Goal: Task Accomplishment & Management: Use online tool/utility

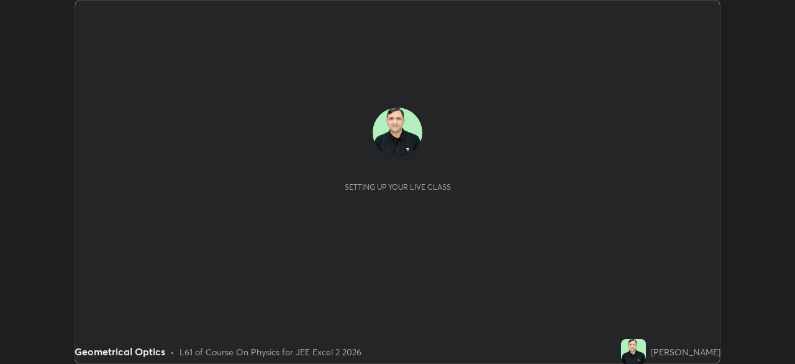
scroll to position [364, 795]
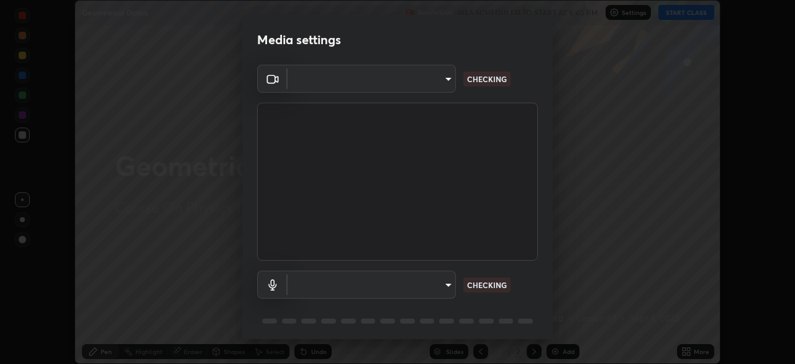
type input "f9c9e40c1fdfe5ebbc4e1433fe736b883486ebc84e0c1da292a4ca4c1bdb3432"
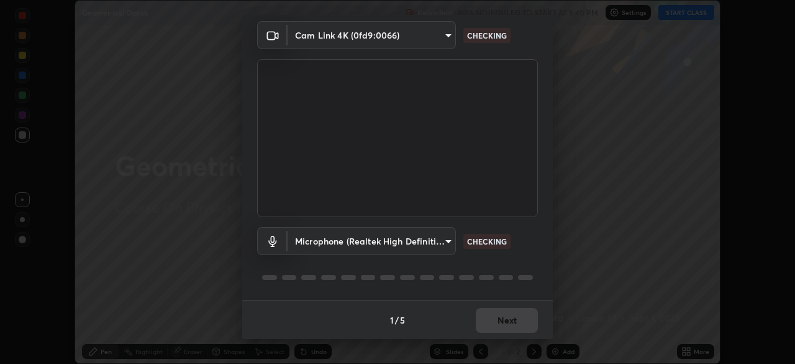
scroll to position [44, 0]
click at [447, 242] on body "Erase all Geometrical Optics Recording WAS SCHEDULED TO START AT 5:40 PM Settin…" at bounding box center [397, 182] width 795 height 364
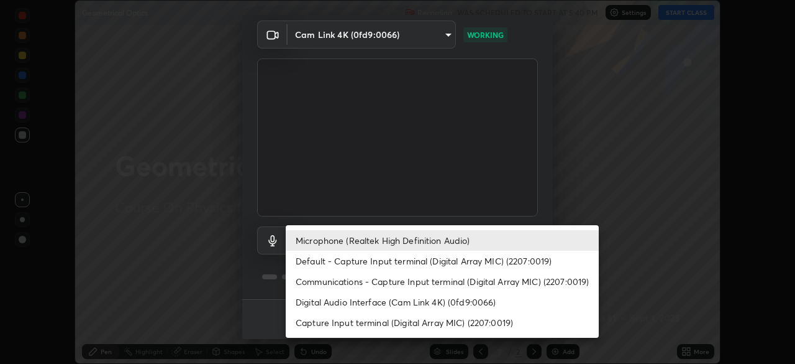
click at [518, 262] on li "Default - Capture Input terminal (Digital Array MIC) (2207:0019)" at bounding box center [442, 260] width 313 height 21
type input "default"
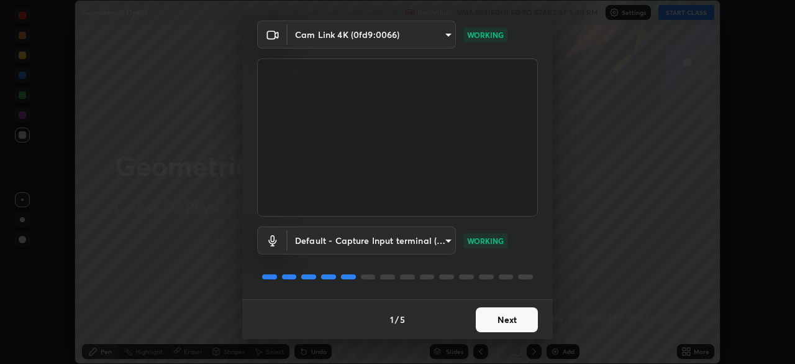
click at [512, 315] on button "Next" at bounding box center [507, 319] width 62 height 25
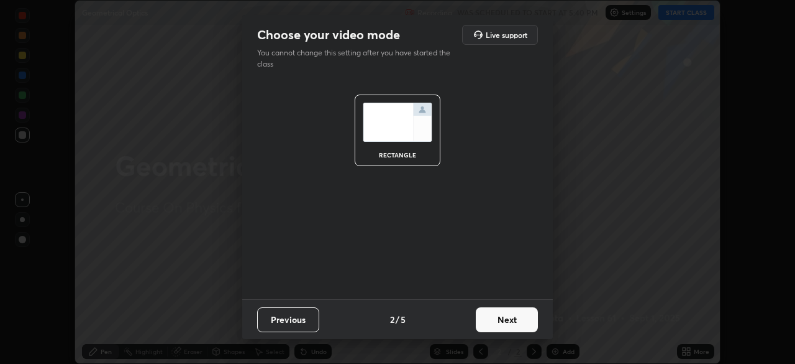
scroll to position [0, 0]
click at [516, 321] on button "Next" at bounding box center [507, 319] width 62 height 25
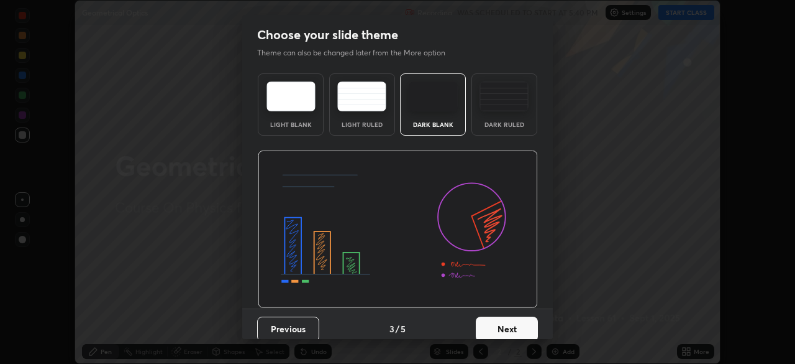
click at [524, 328] on button "Next" at bounding box center [507, 328] width 62 height 25
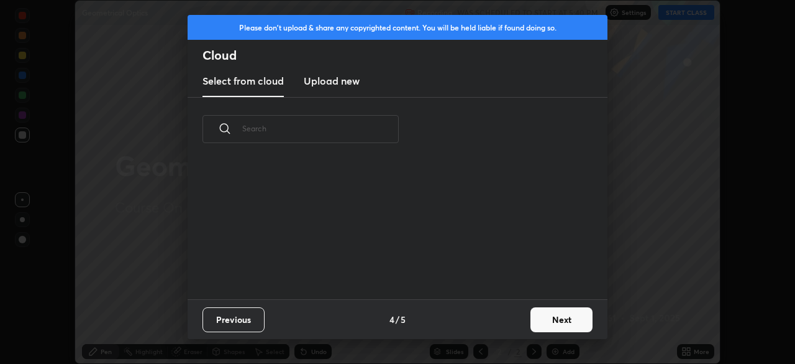
click at [540, 321] on button "Next" at bounding box center [562, 319] width 62 height 25
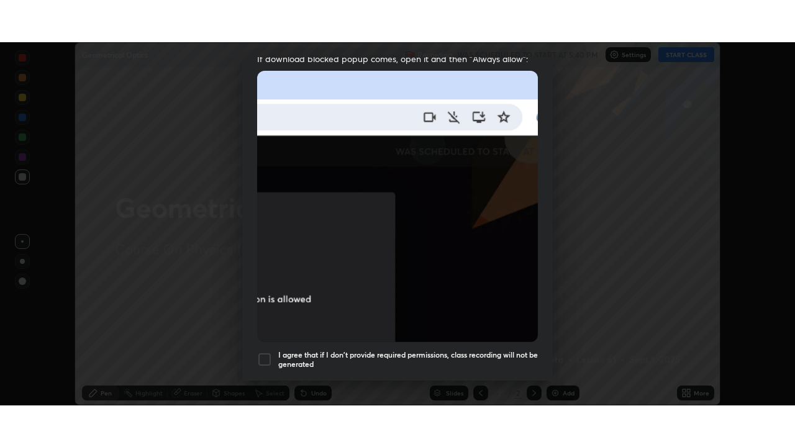
scroll to position [298, 0]
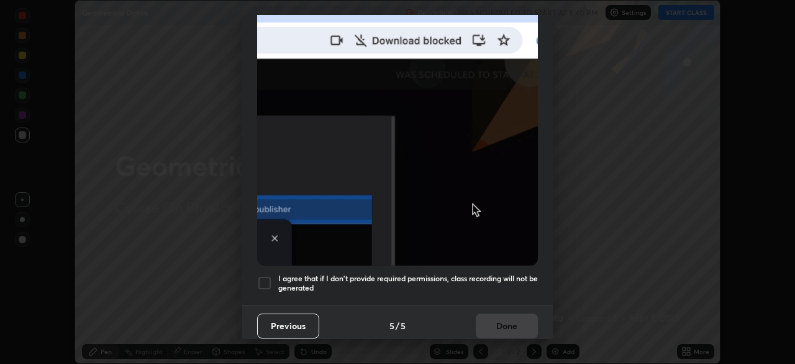
click at [268, 279] on div at bounding box center [264, 282] width 15 height 15
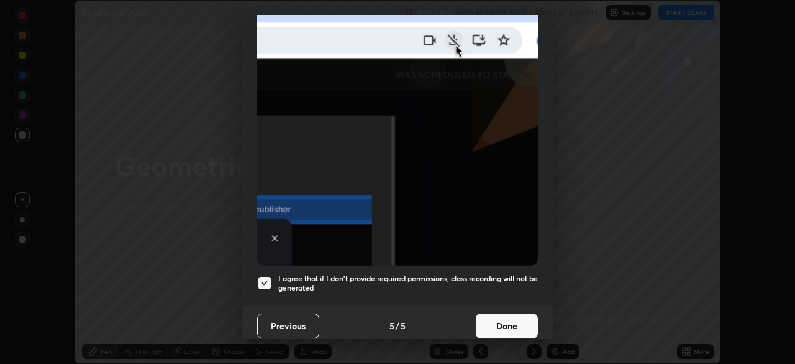
click at [520, 314] on button "Done" at bounding box center [507, 325] width 62 height 25
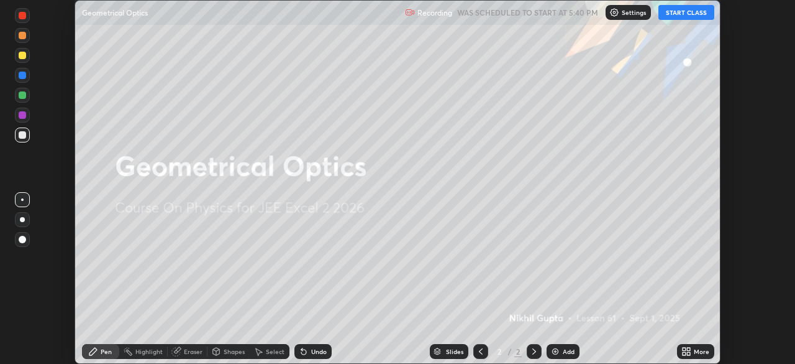
click at [701, 17] on button "START CLASS" at bounding box center [687, 12] width 56 height 15
click at [690, 355] on icon at bounding box center [688, 353] width 3 height 3
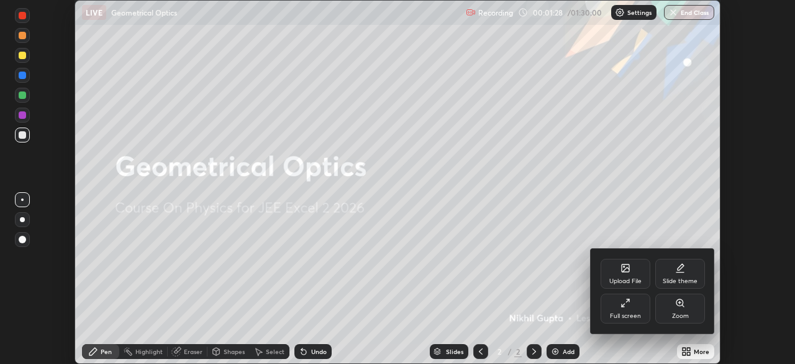
click at [627, 309] on div "Full screen" at bounding box center [626, 308] width 50 height 30
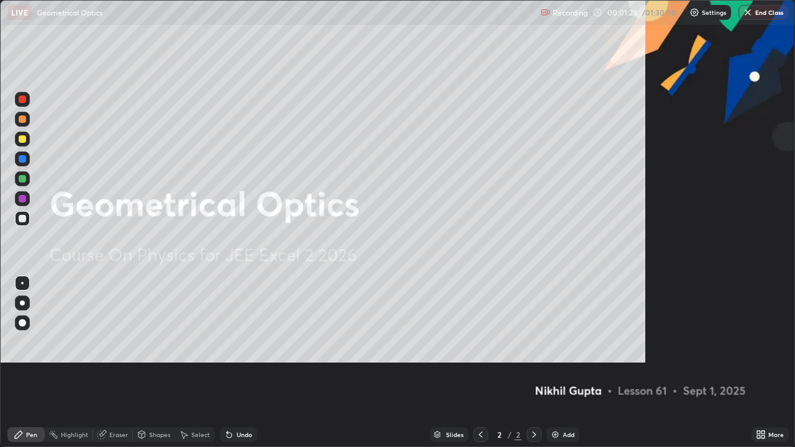
scroll to position [447, 795]
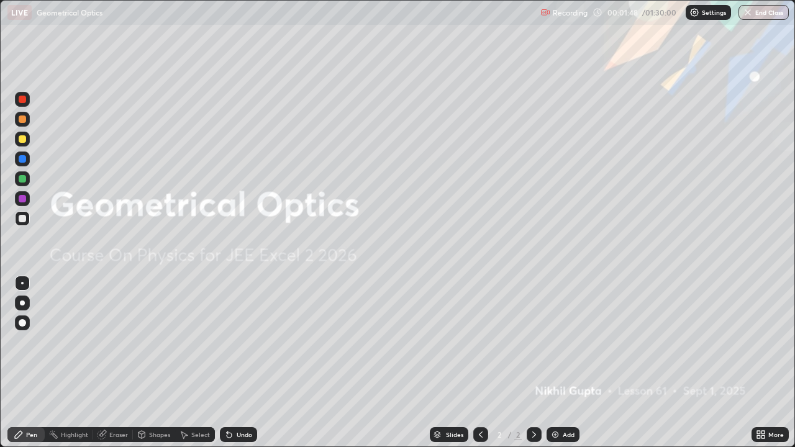
click at [564, 363] on div "Add" at bounding box center [569, 435] width 12 height 6
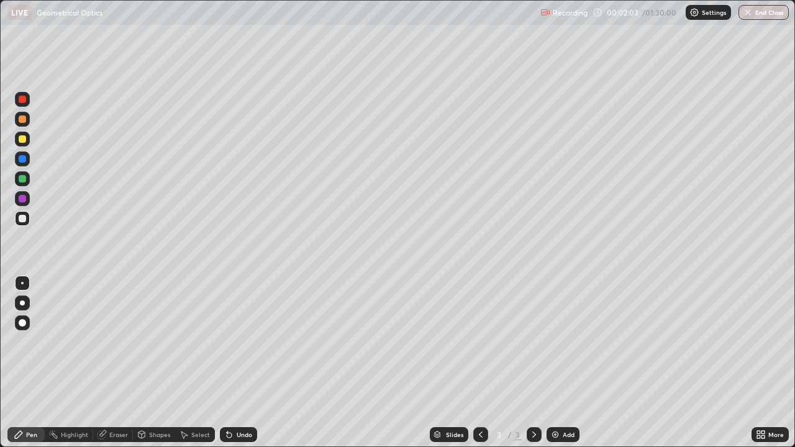
click at [19, 139] on div at bounding box center [22, 138] width 7 height 7
click at [242, 363] on div "Undo" at bounding box center [245, 435] width 16 height 6
click at [240, 363] on div "Undo" at bounding box center [245, 435] width 16 height 6
click at [117, 363] on div "Eraser" at bounding box center [118, 435] width 19 height 6
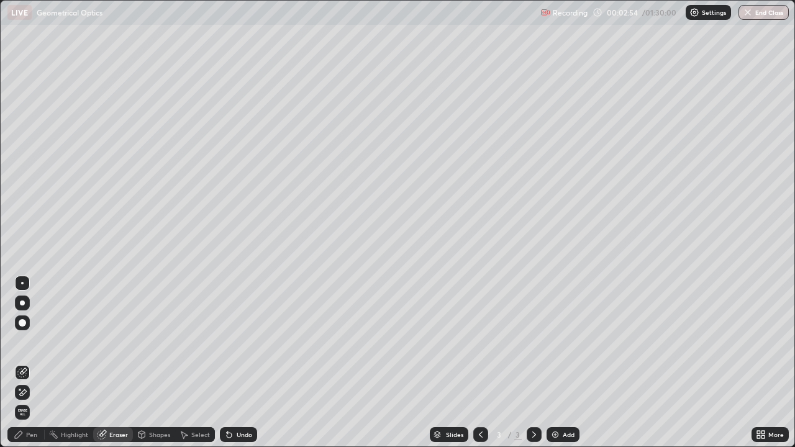
click at [30, 363] on div "Pen" at bounding box center [31, 435] width 11 height 6
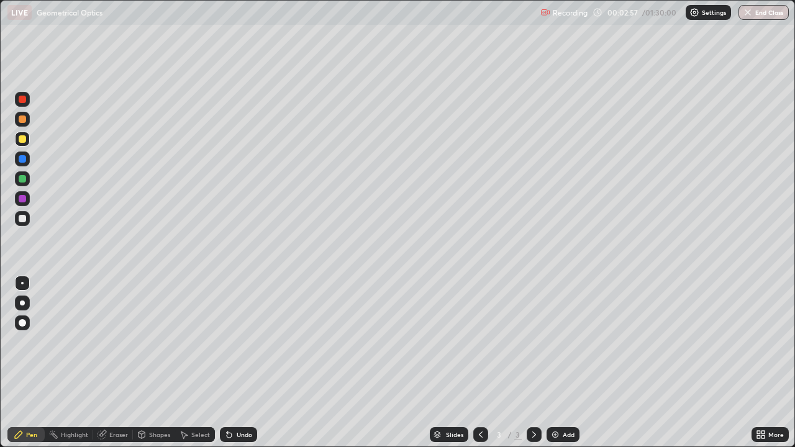
click at [20, 217] on div at bounding box center [22, 218] width 7 height 7
click at [240, 363] on div "Undo" at bounding box center [245, 435] width 16 height 6
click at [567, 363] on div "Add" at bounding box center [569, 435] width 12 height 6
click at [21, 144] on div at bounding box center [22, 139] width 15 height 15
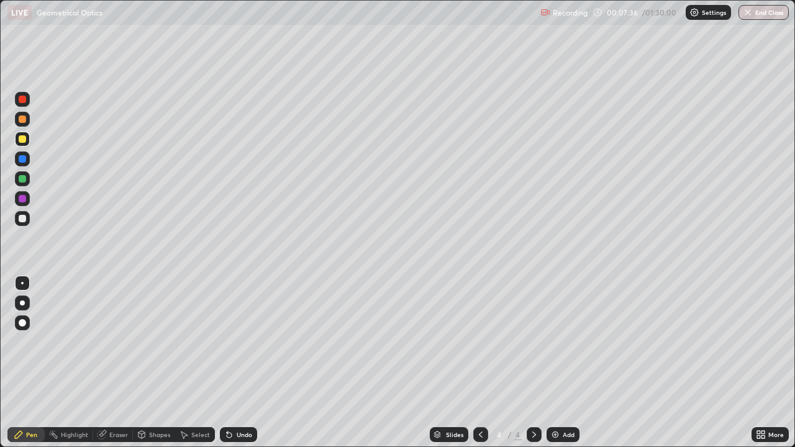
click at [20, 225] on div at bounding box center [22, 218] width 15 height 15
click at [563, 363] on div "Add" at bounding box center [563, 435] width 33 height 15
click at [27, 140] on div at bounding box center [22, 139] width 15 height 15
click at [28, 218] on div at bounding box center [22, 218] width 15 height 15
click at [244, 363] on div "Undo" at bounding box center [245, 435] width 16 height 6
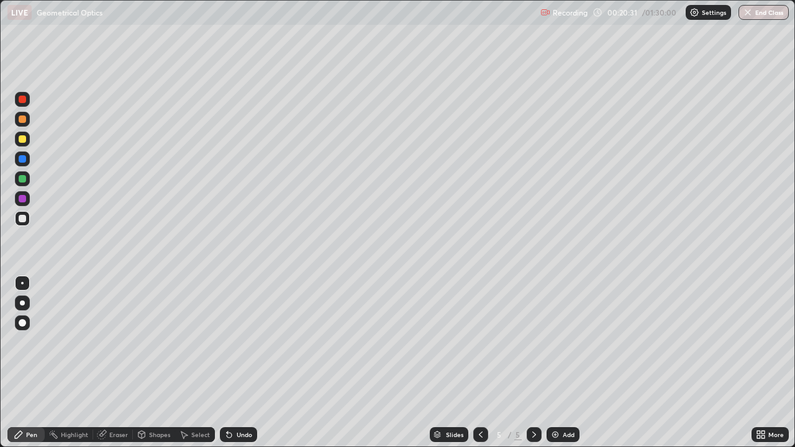
click at [27, 138] on div at bounding box center [22, 139] width 15 height 15
click at [25, 222] on div at bounding box center [22, 218] width 15 height 15
click at [25, 138] on div at bounding box center [22, 138] width 7 height 7
click at [23, 219] on div at bounding box center [22, 218] width 7 height 7
click at [245, 363] on div "Undo" at bounding box center [245, 435] width 16 height 6
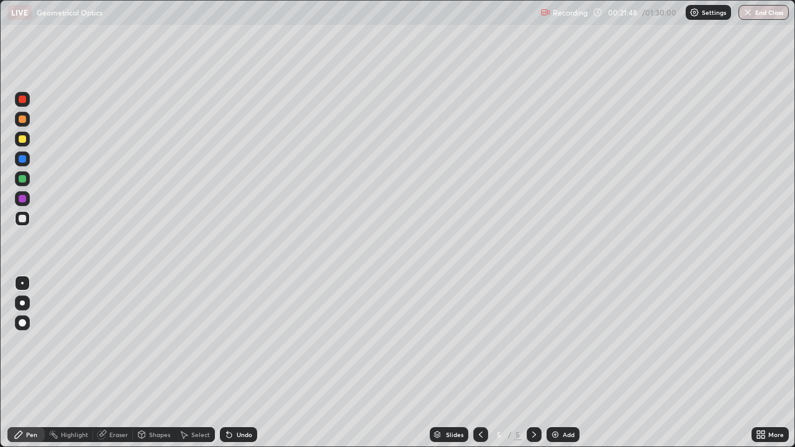
click at [21, 142] on div at bounding box center [22, 138] width 7 height 7
click at [9, 363] on div "Pen" at bounding box center [25, 435] width 37 height 25
click at [21, 221] on div at bounding box center [22, 218] width 7 height 7
click at [11, 363] on div "Pen" at bounding box center [25, 435] width 37 height 15
click at [566, 363] on div "Add" at bounding box center [569, 435] width 12 height 6
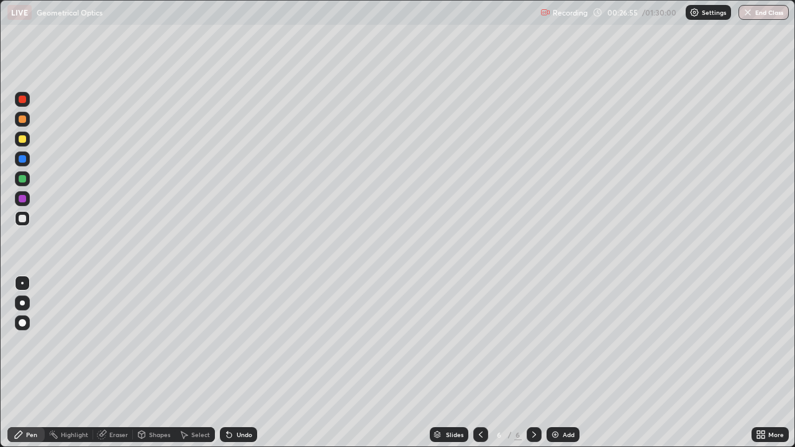
click at [244, 363] on div "Undo" at bounding box center [245, 435] width 16 height 6
click at [245, 363] on div "Undo" at bounding box center [238, 435] width 37 height 15
click at [567, 363] on div "Add" at bounding box center [569, 435] width 12 height 6
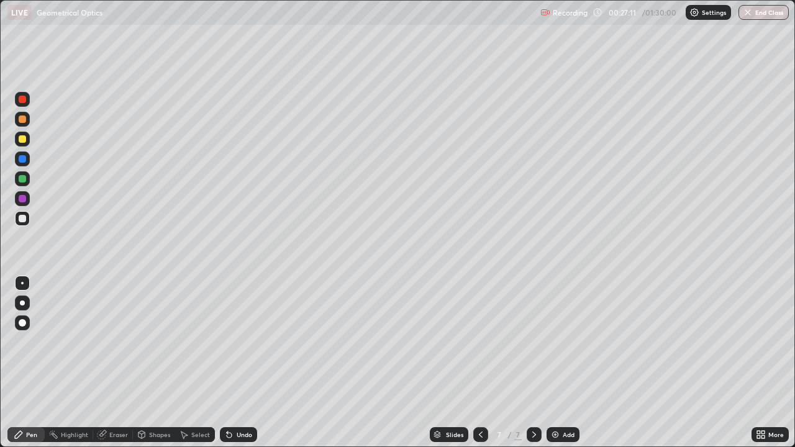
click at [22, 140] on div at bounding box center [22, 138] width 7 height 7
click at [23, 219] on div at bounding box center [22, 218] width 7 height 7
click at [567, 363] on div "Add" at bounding box center [569, 435] width 12 height 6
click at [486, 363] on div at bounding box center [481, 435] width 15 height 15
click at [533, 363] on div at bounding box center [534, 435] width 15 height 15
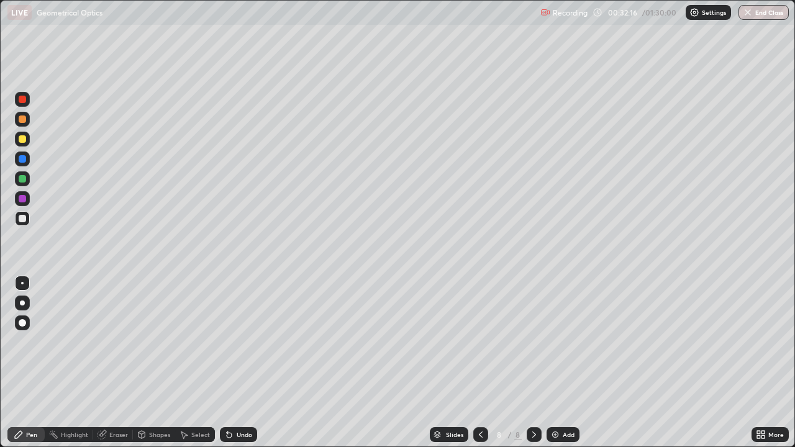
click at [23, 139] on div at bounding box center [22, 138] width 7 height 7
click at [23, 219] on div at bounding box center [22, 218] width 7 height 7
click at [127, 363] on div "Eraser" at bounding box center [118, 435] width 19 height 6
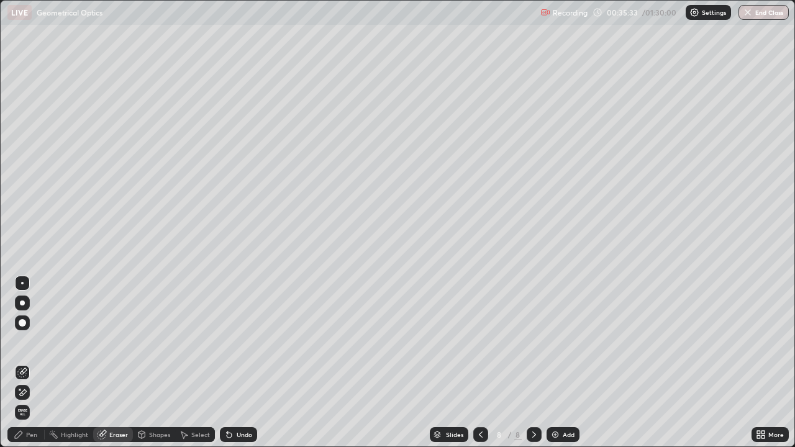
click at [35, 363] on div "Pen" at bounding box center [31, 435] width 11 height 6
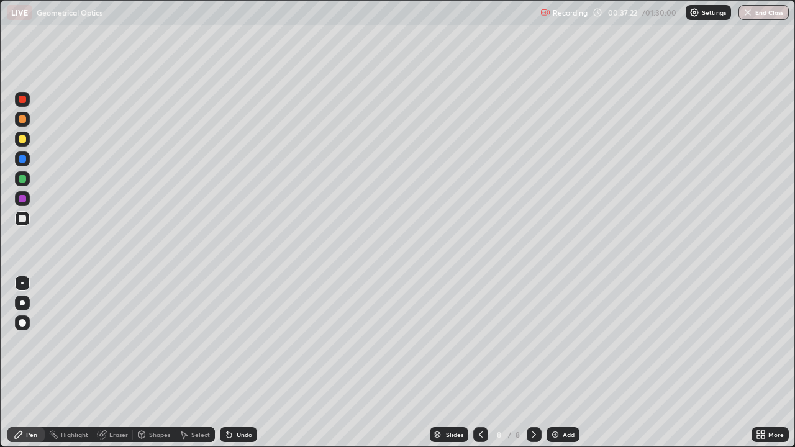
click at [124, 363] on div "Eraser" at bounding box center [118, 435] width 19 height 6
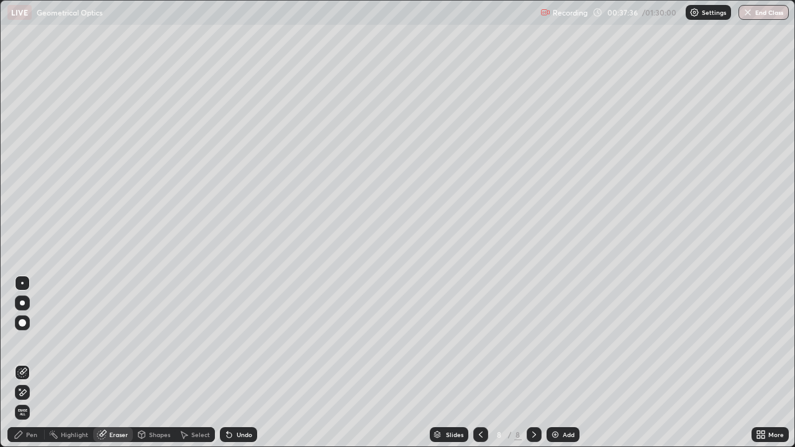
click at [32, 363] on div "Pen" at bounding box center [25, 435] width 37 height 15
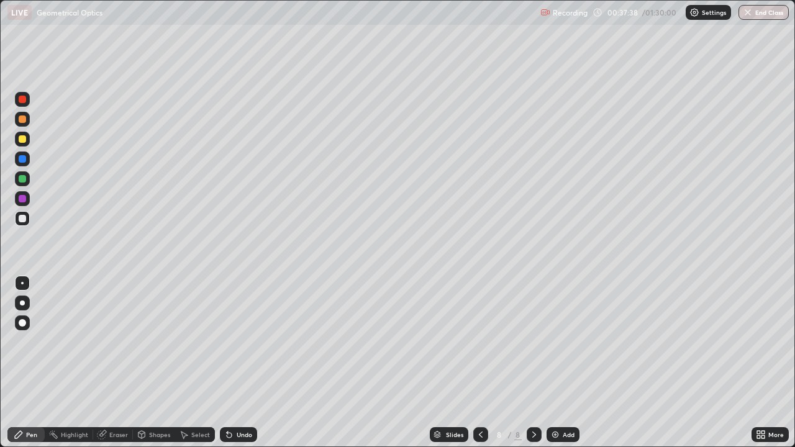
click at [24, 161] on div at bounding box center [22, 158] width 7 height 7
click at [25, 220] on div at bounding box center [22, 218] width 7 height 7
click at [20, 159] on div at bounding box center [22, 158] width 7 height 7
click at [24, 220] on div at bounding box center [22, 218] width 7 height 7
click at [120, 363] on div "Eraser" at bounding box center [118, 435] width 19 height 6
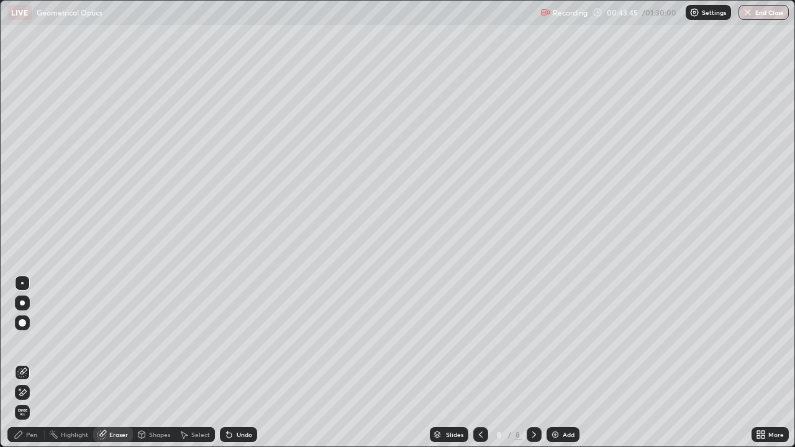
click at [570, 363] on div "Add" at bounding box center [569, 435] width 12 height 6
click at [32, 363] on div "Pen" at bounding box center [31, 435] width 11 height 6
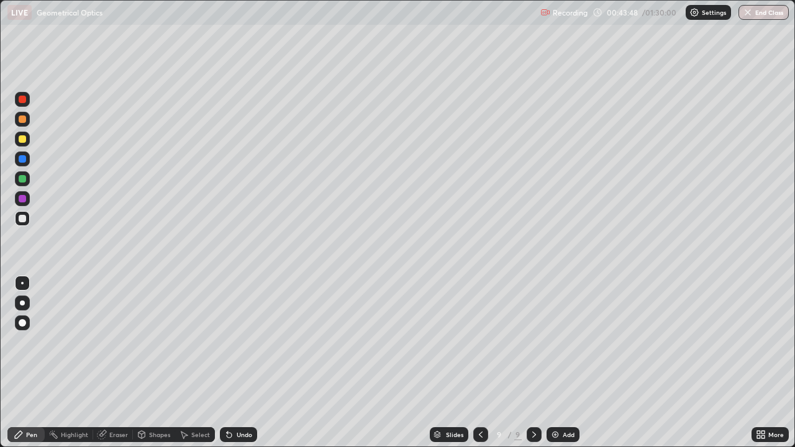
click at [25, 141] on div at bounding box center [22, 138] width 7 height 7
click at [23, 219] on div at bounding box center [22, 218] width 7 height 7
click at [23, 158] on div at bounding box center [22, 158] width 7 height 7
click at [21, 220] on div at bounding box center [22, 218] width 7 height 7
click at [24, 163] on div at bounding box center [22, 159] width 15 height 15
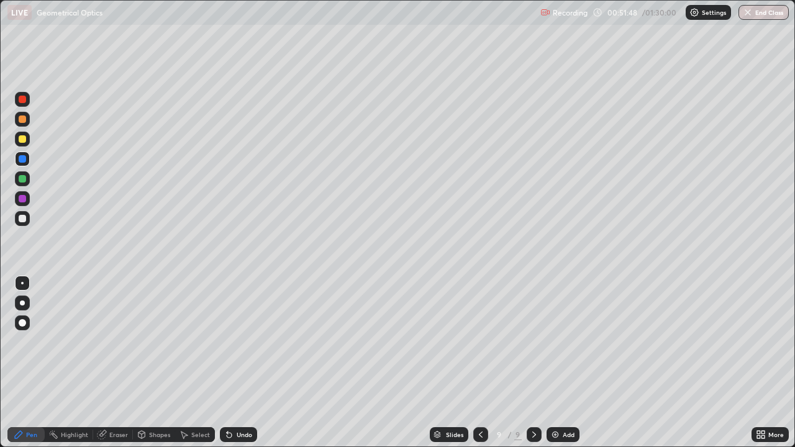
click at [21, 220] on div at bounding box center [22, 218] width 7 height 7
click at [565, 363] on div "Add" at bounding box center [563, 435] width 33 height 15
click at [22, 140] on div at bounding box center [22, 138] width 7 height 7
click at [24, 223] on div at bounding box center [22, 218] width 15 height 15
click at [23, 161] on div at bounding box center [22, 158] width 7 height 7
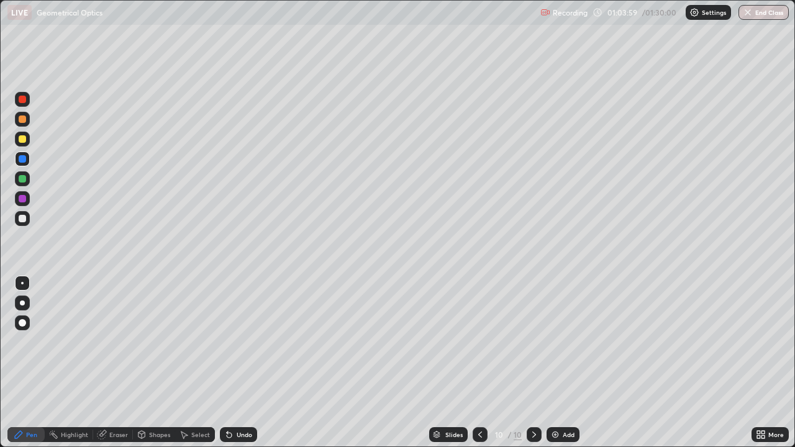
click at [22, 219] on div at bounding box center [22, 218] width 7 height 7
click at [479, 363] on icon at bounding box center [480, 435] width 10 height 10
click at [533, 363] on icon at bounding box center [534, 435] width 10 height 10
click at [567, 363] on div "Add" at bounding box center [569, 435] width 12 height 6
click at [29, 145] on div at bounding box center [22, 139] width 15 height 20
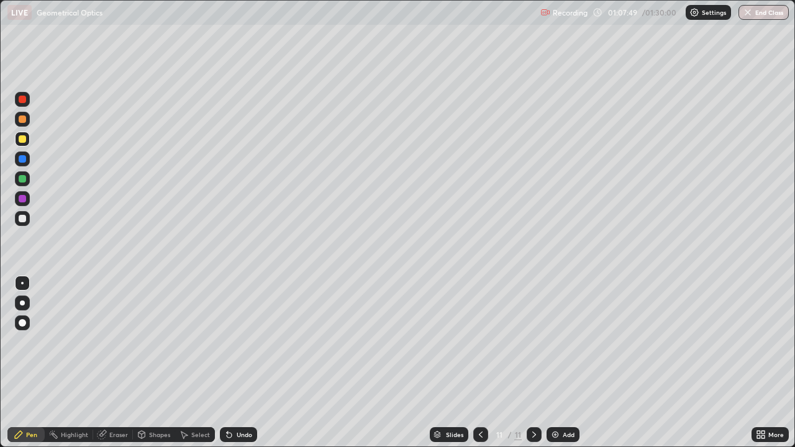
click at [27, 220] on div at bounding box center [22, 218] width 15 height 15
click at [22, 164] on div at bounding box center [22, 159] width 15 height 15
click at [567, 363] on div "Add" at bounding box center [569, 435] width 12 height 6
click at [246, 363] on div "Undo" at bounding box center [245, 435] width 16 height 6
click at [27, 224] on div at bounding box center [22, 218] width 15 height 15
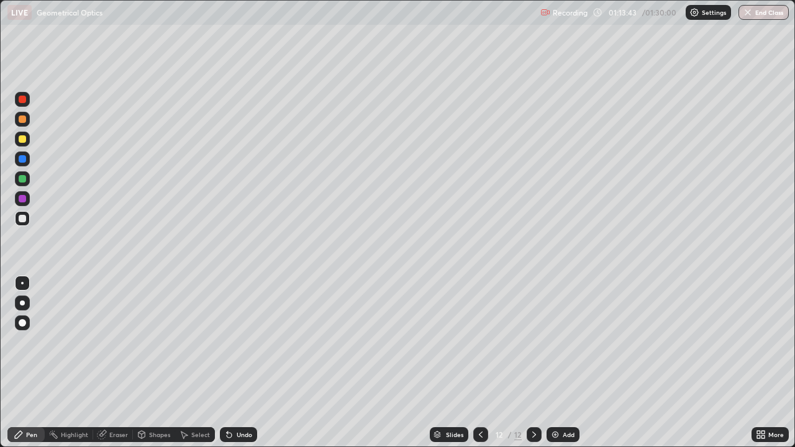
click at [480, 363] on icon at bounding box center [481, 435] width 10 height 10
click at [533, 363] on icon at bounding box center [534, 435] width 10 height 10
click at [480, 363] on icon at bounding box center [481, 435] width 10 height 10
click at [762, 17] on button "End Class" at bounding box center [764, 12] width 50 height 15
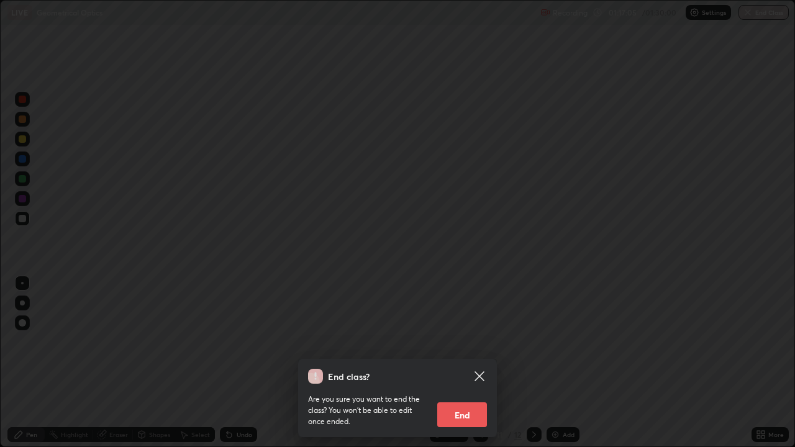
click at [462, 363] on button "End" at bounding box center [462, 415] width 50 height 25
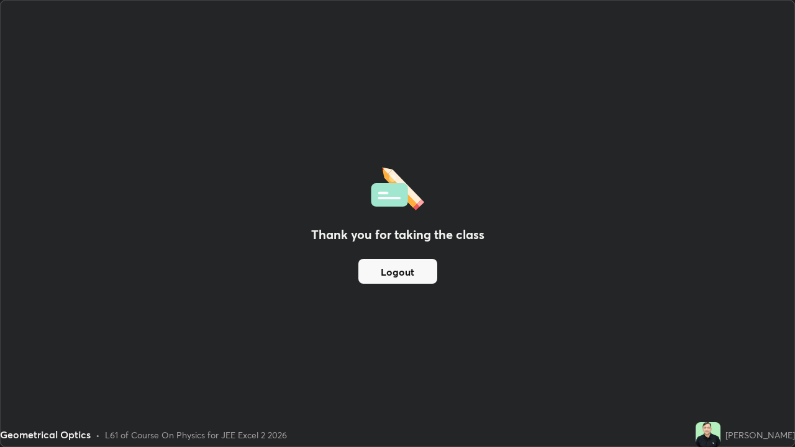
click at [412, 275] on button "Logout" at bounding box center [398, 271] width 79 height 25
